Goal: Task Accomplishment & Management: Manage account settings

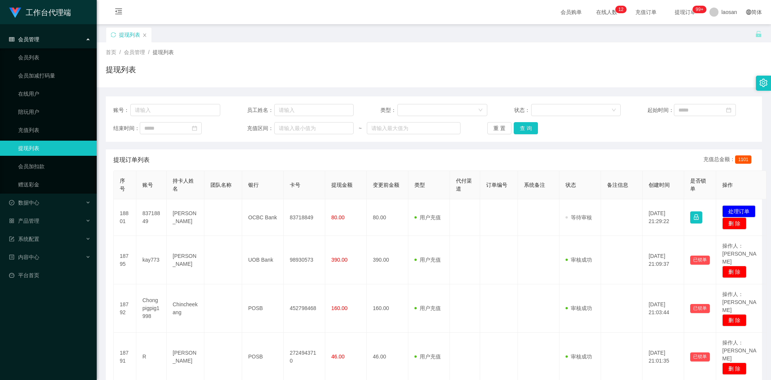
click at [361, 61] on div "首页 / 会员管理 / 提现列表 / 提现列表" at bounding box center [434, 64] width 656 height 33
click at [38, 182] on link "赠送彩金" at bounding box center [54, 184] width 73 height 15
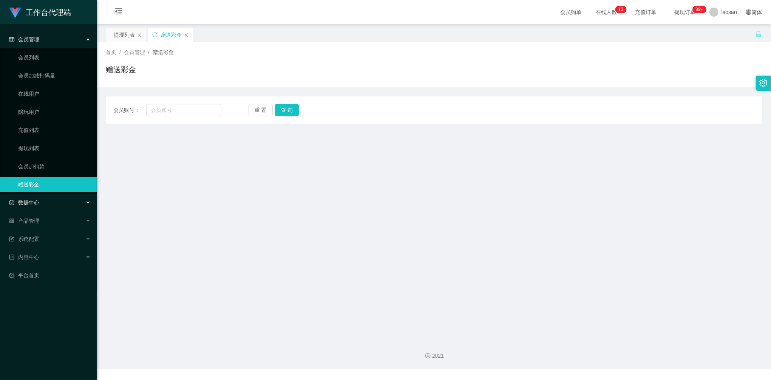
click at [38, 206] on div "数据中心" at bounding box center [48, 202] width 97 height 15
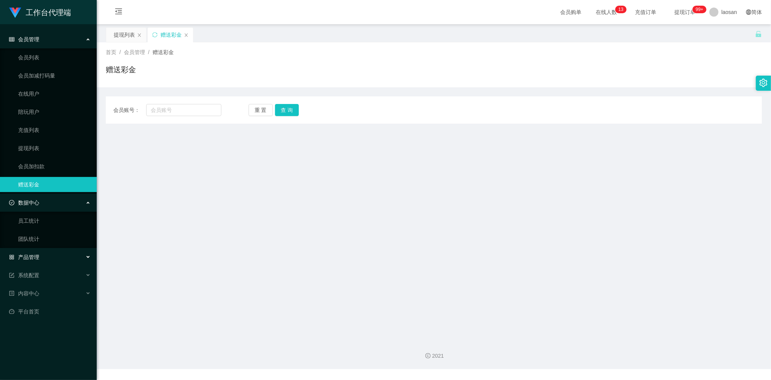
click at [51, 258] on div "产品管理" at bounding box center [48, 256] width 97 height 15
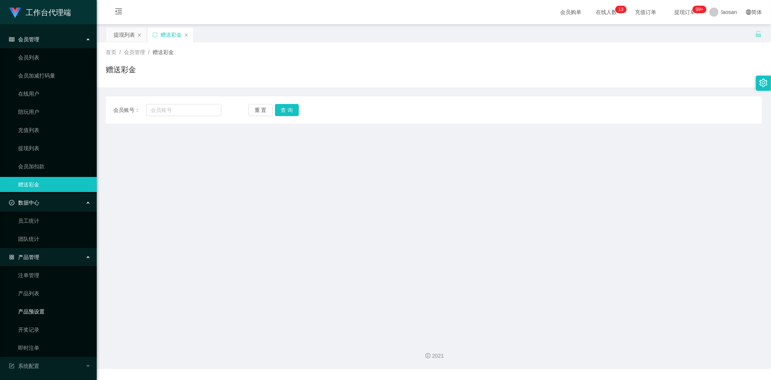
click at [33, 316] on link "产品预设置" at bounding box center [54, 311] width 73 height 15
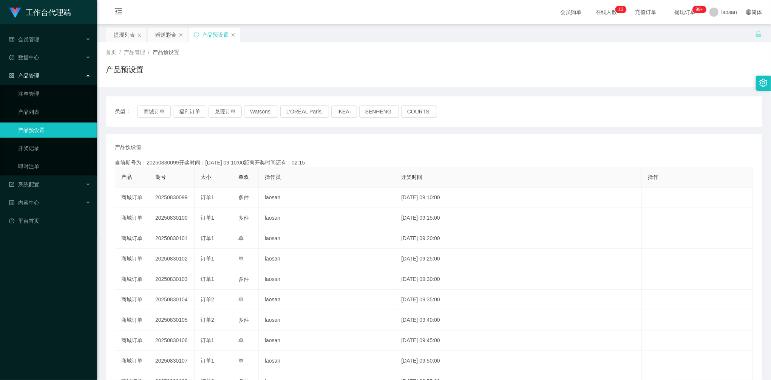
click at [43, 78] on div "产品管理" at bounding box center [48, 75] width 97 height 15
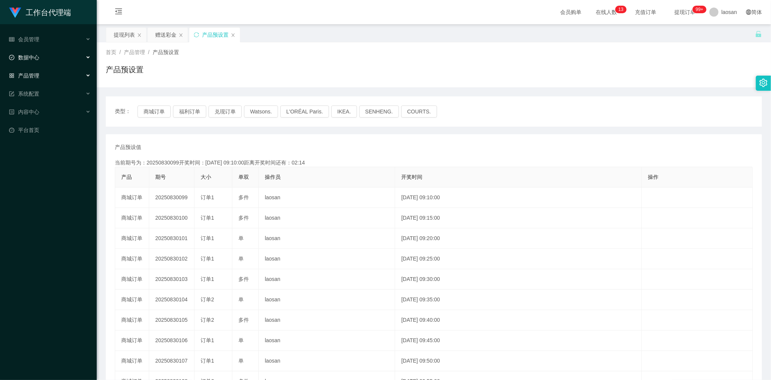
click at [48, 57] on div "数据中心" at bounding box center [48, 57] width 97 height 15
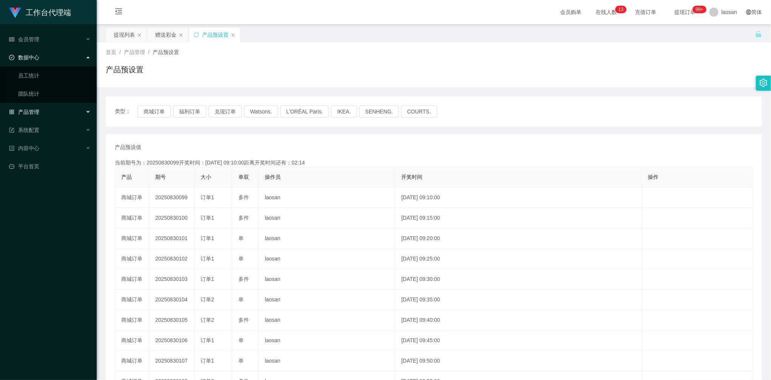
click at [51, 50] on div "数据中心" at bounding box center [48, 57] width 97 height 15
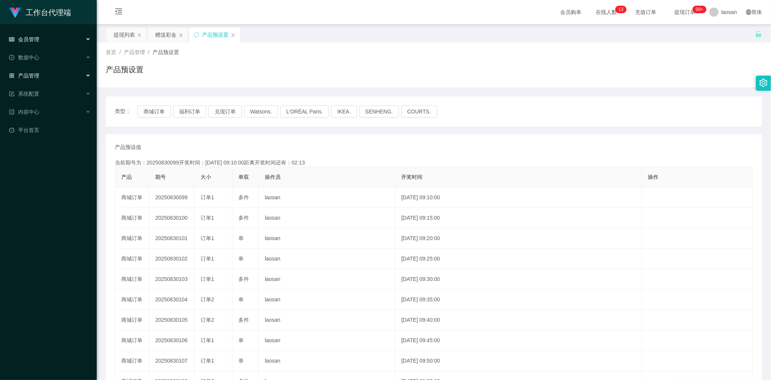
click at [56, 43] on div "会员管理" at bounding box center [48, 39] width 97 height 15
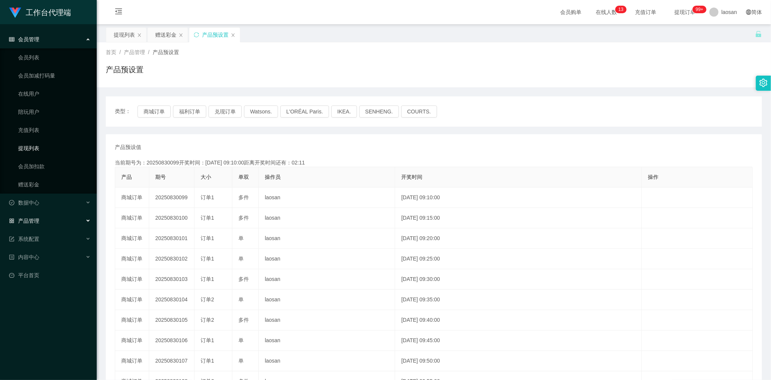
click at [38, 144] on link "提现列表" at bounding box center [54, 148] width 73 height 15
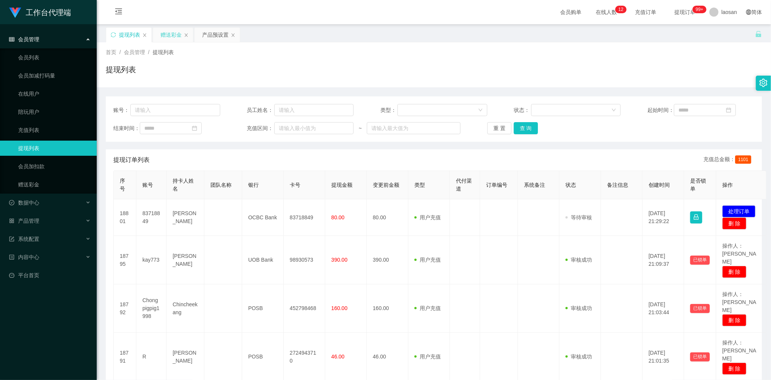
drag, startPoint x: 126, startPoint y: 37, endPoint x: 153, endPoint y: 29, distance: 28.1
click at [169, 36] on div "提现列表 赠送彩金 产品预设置" at bounding box center [173, 40] width 135 height 26
click at [142, 32] on div "提现列表" at bounding box center [128, 35] width 45 height 14
click at [144, 35] on icon "图标: close" at bounding box center [144, 35] width 5 height 5
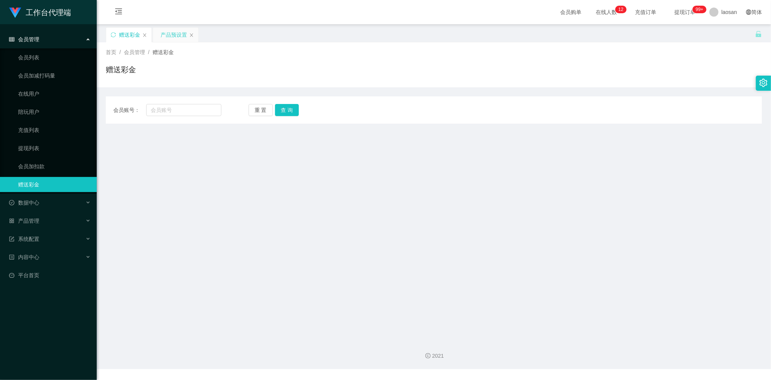
click at [173, 36] on div "产品预设置" at bounding box center [174, 35] width 26 height 14
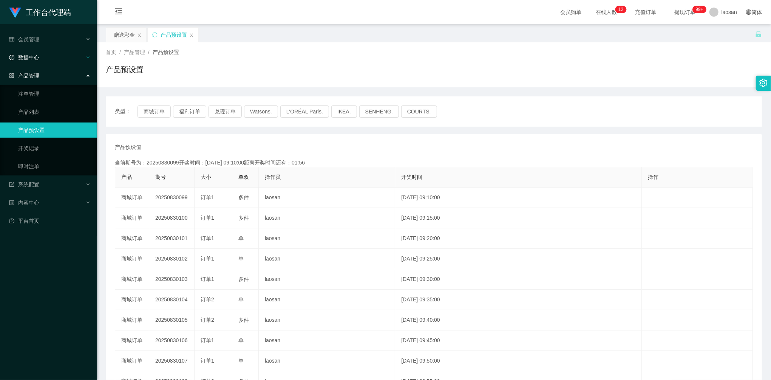
drag, startPoint x: 36, startPoint y: 73, endPoint x: 43, endPoint y: 55, distance: 19.3
click at [36, 73] on span "产品管理" at bounding box center [24, 76] width 30 height 6
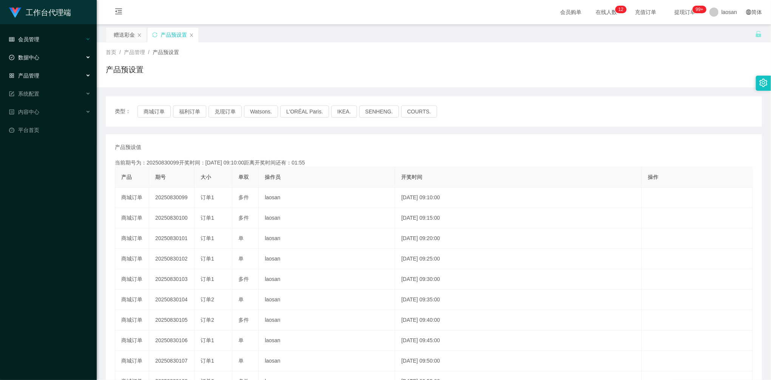
click at [45, 37] on div "会员管理" at bounding box center [48, 39] width 97 height 15
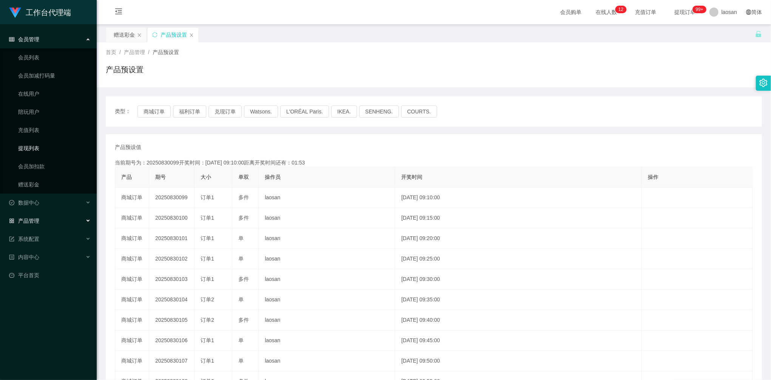
click at [34, 142] on link "提现列表" at bounding box center [54, 148] width 73 height 15
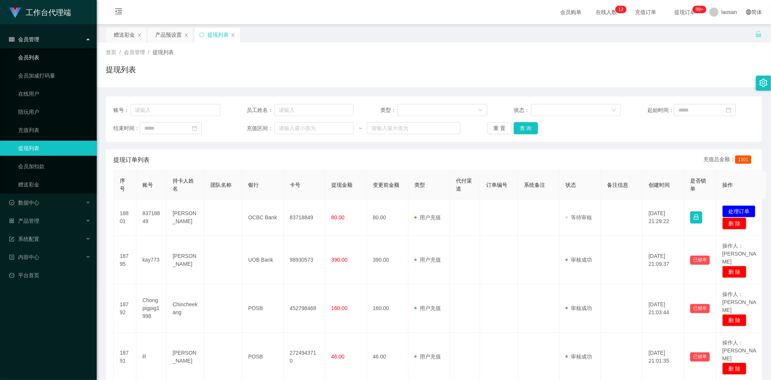
click at [40, 57] on link "会员列表" at bounding box center [54, 57] width 73 height 15
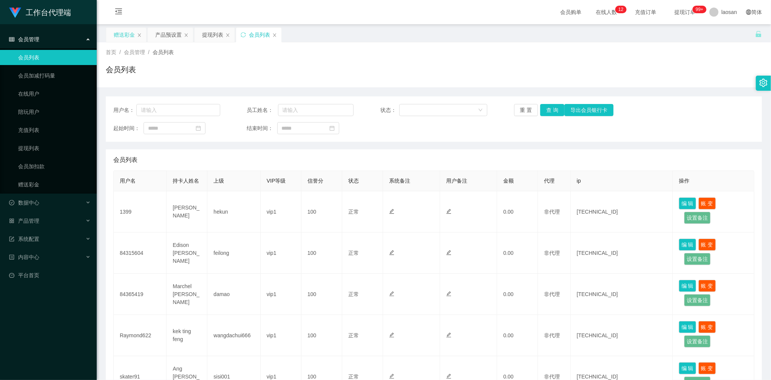
click at [117, 32] on div "赠送彩金" at bounding box center [124, 35] width 21 height 14
